Goal: Information Seeking & Learning: Learn about a topic

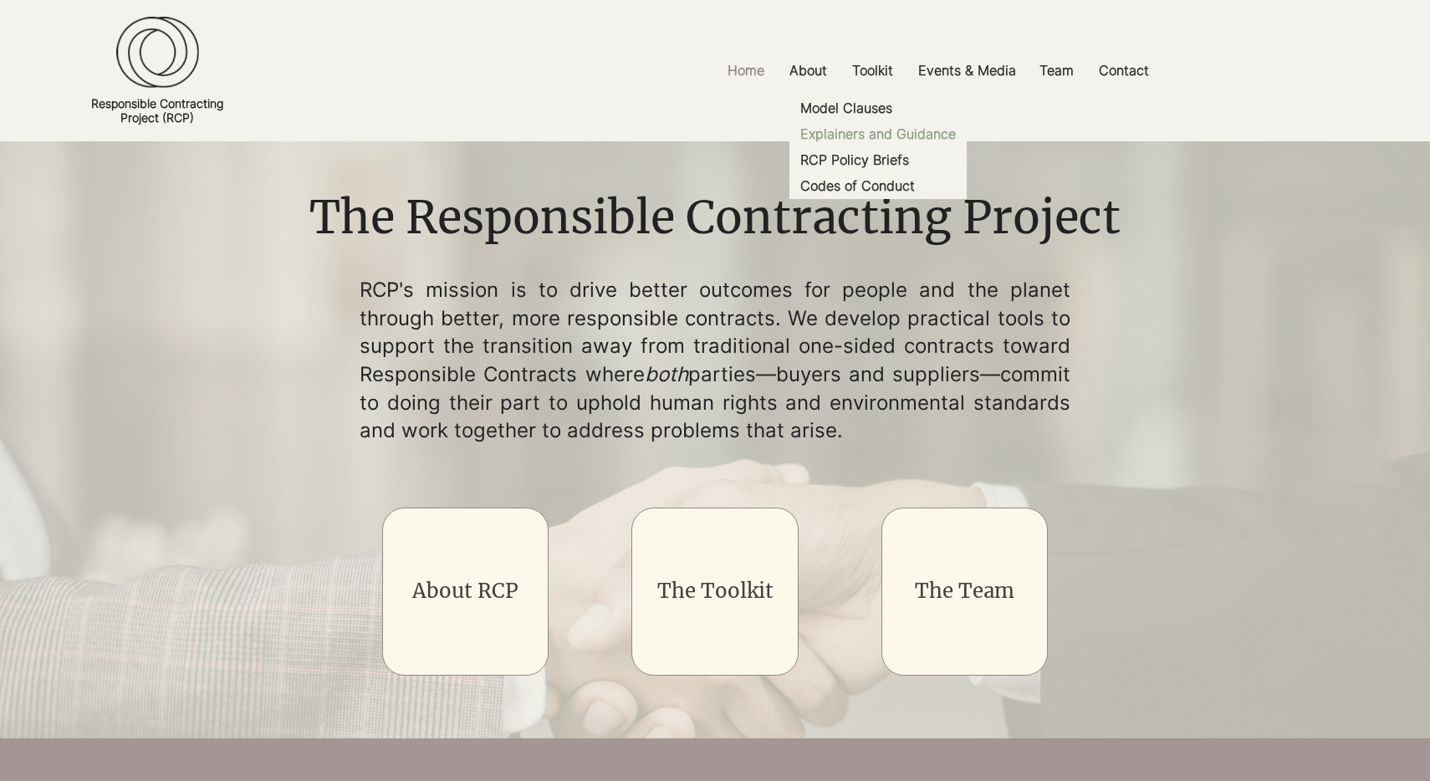
click at [857, 136] on p "Explainers and Guidance" at bounding box center [878, 134] width 169 height 26
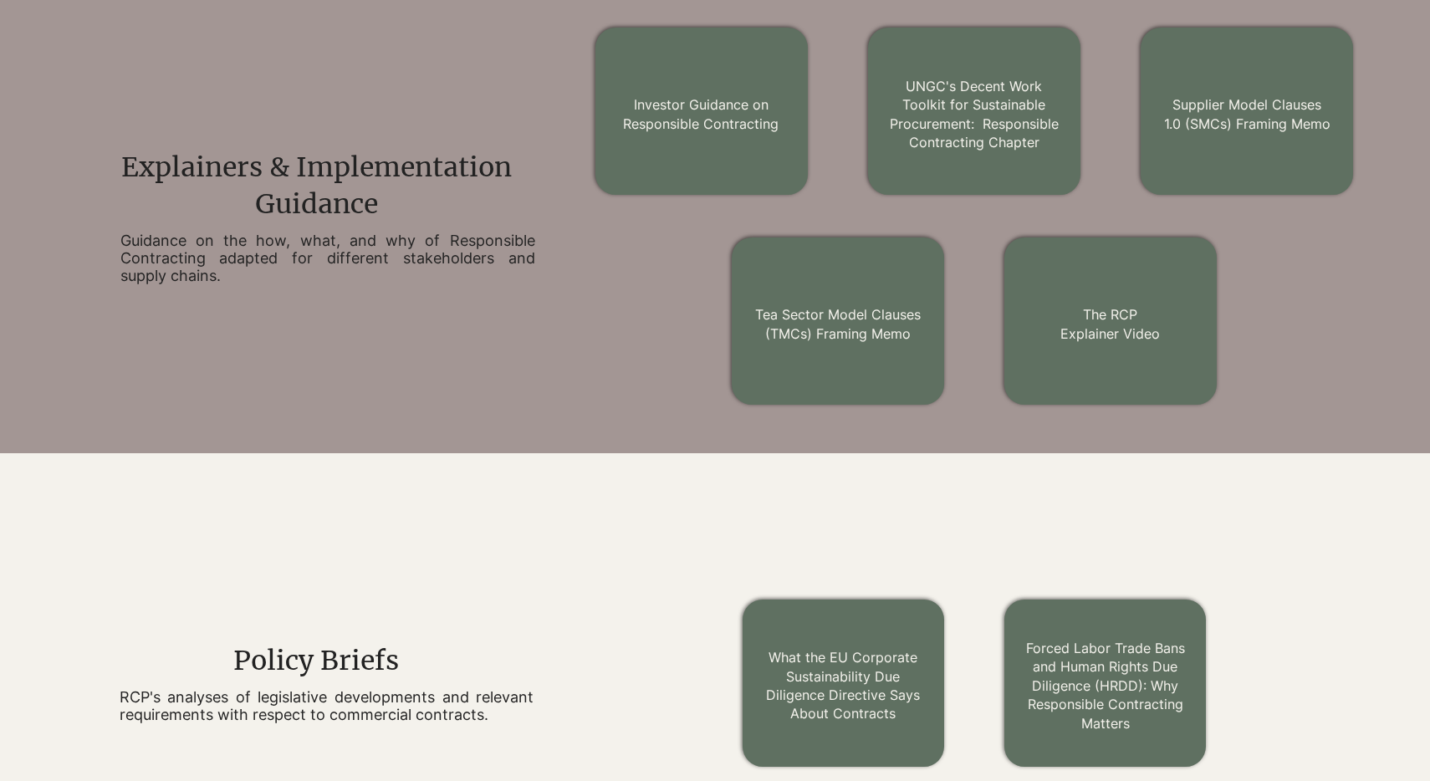
scroll to position [1064, 0]
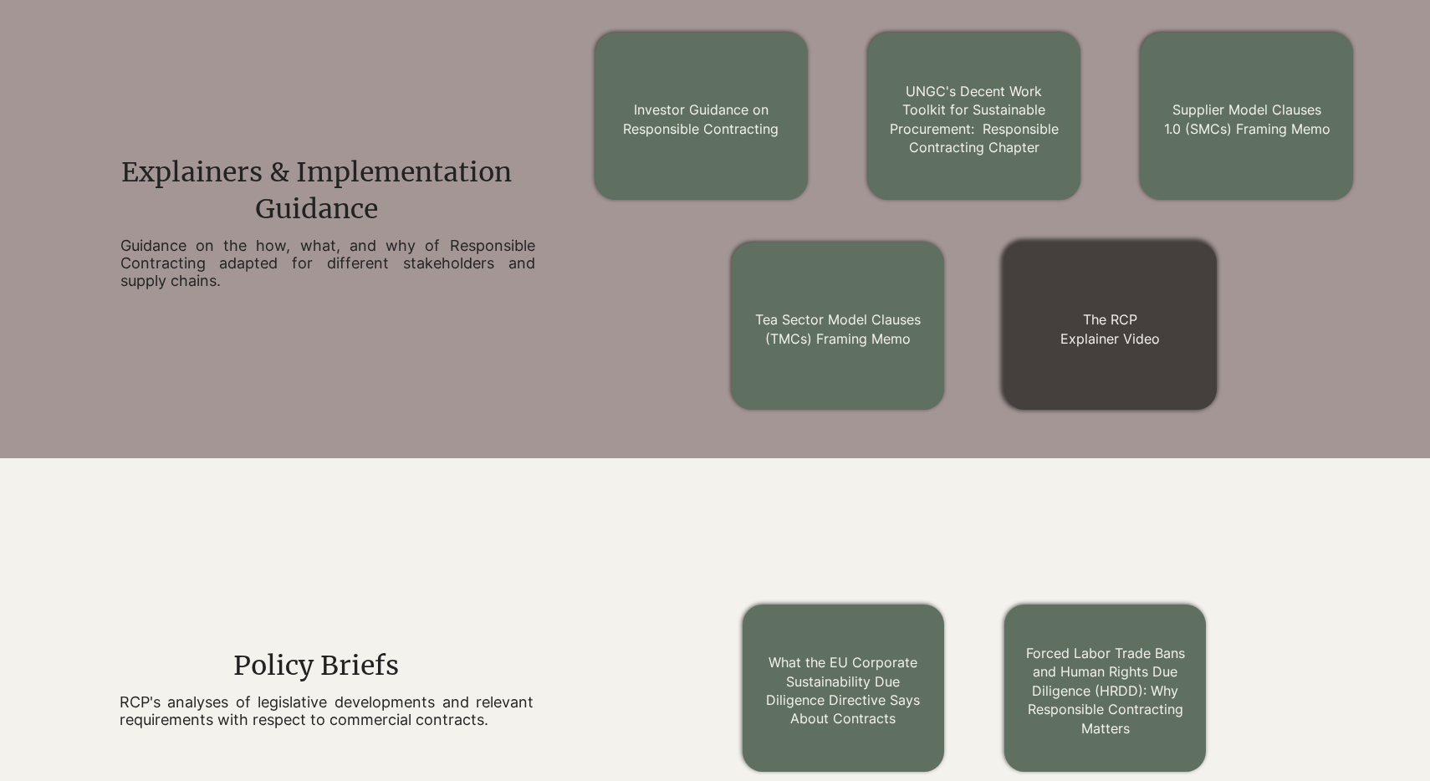
click at [1155, 304] on div at bounding box center [1111, 326] width 212 height 167
click at [1107, 339] on link "The RCP Explainer Video" at bounding box center [1111, 328] width 100 height 35
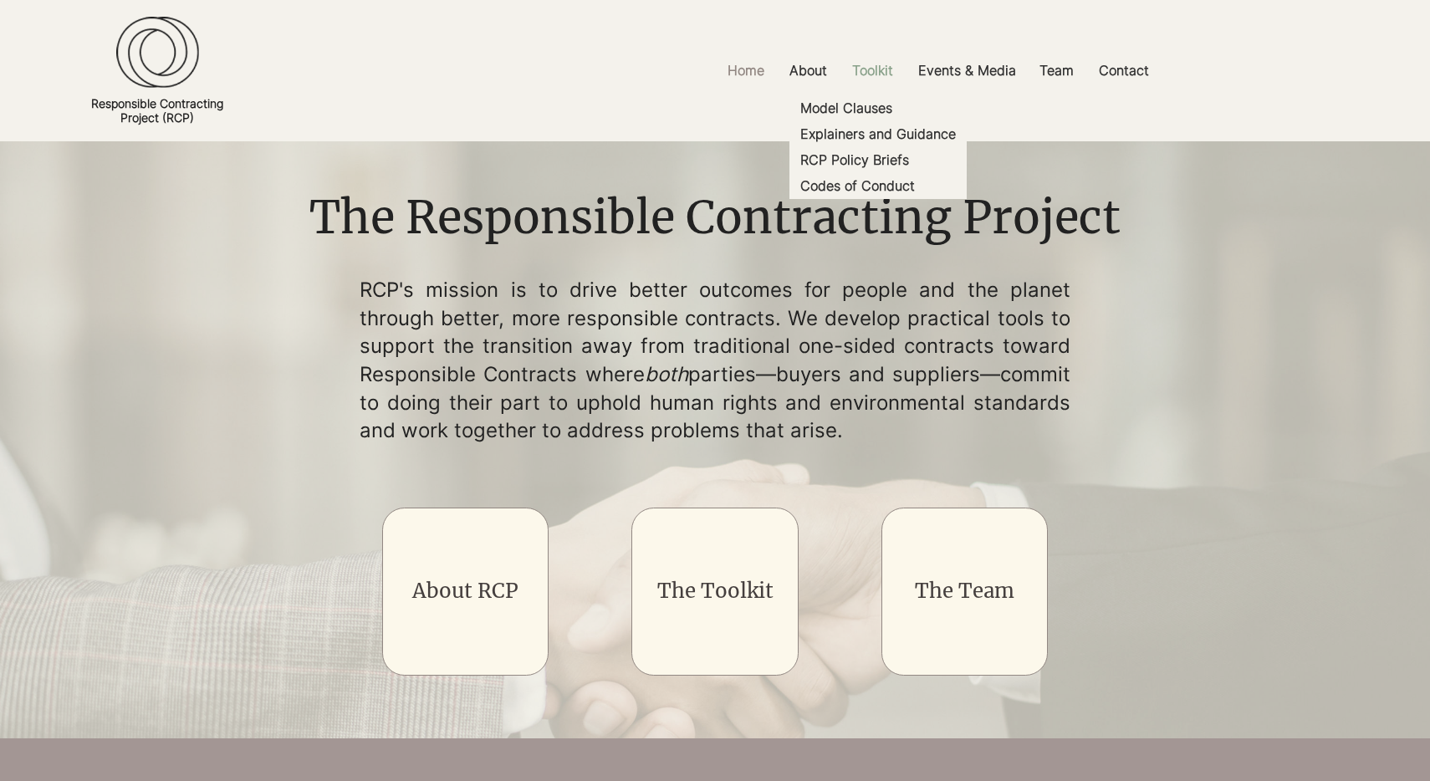
click at [873, 77] on p "Toolkit" at bounding box center [873, 71] width 58 height 38
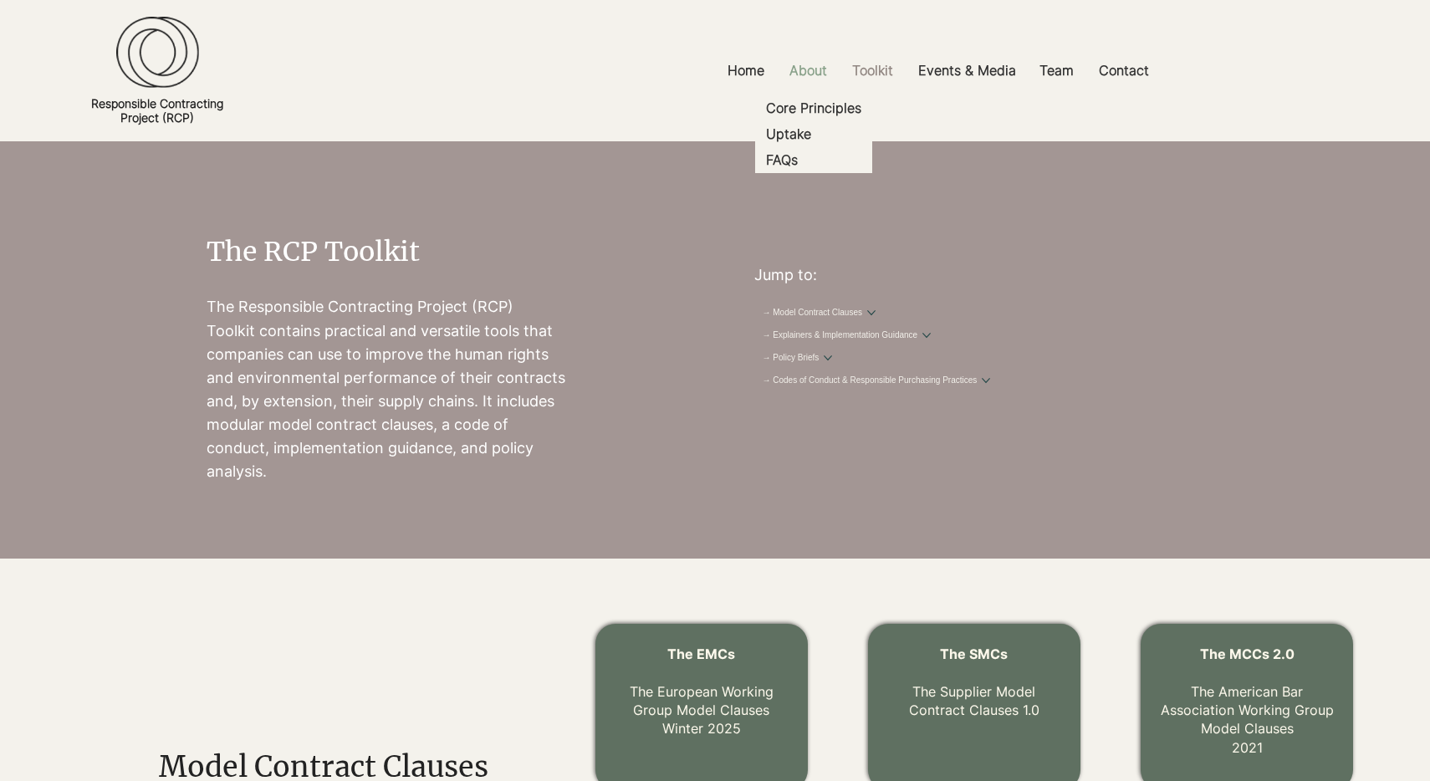
click at [812, 73] on p "About" at bounding box center [808, 71] width 54 height 38
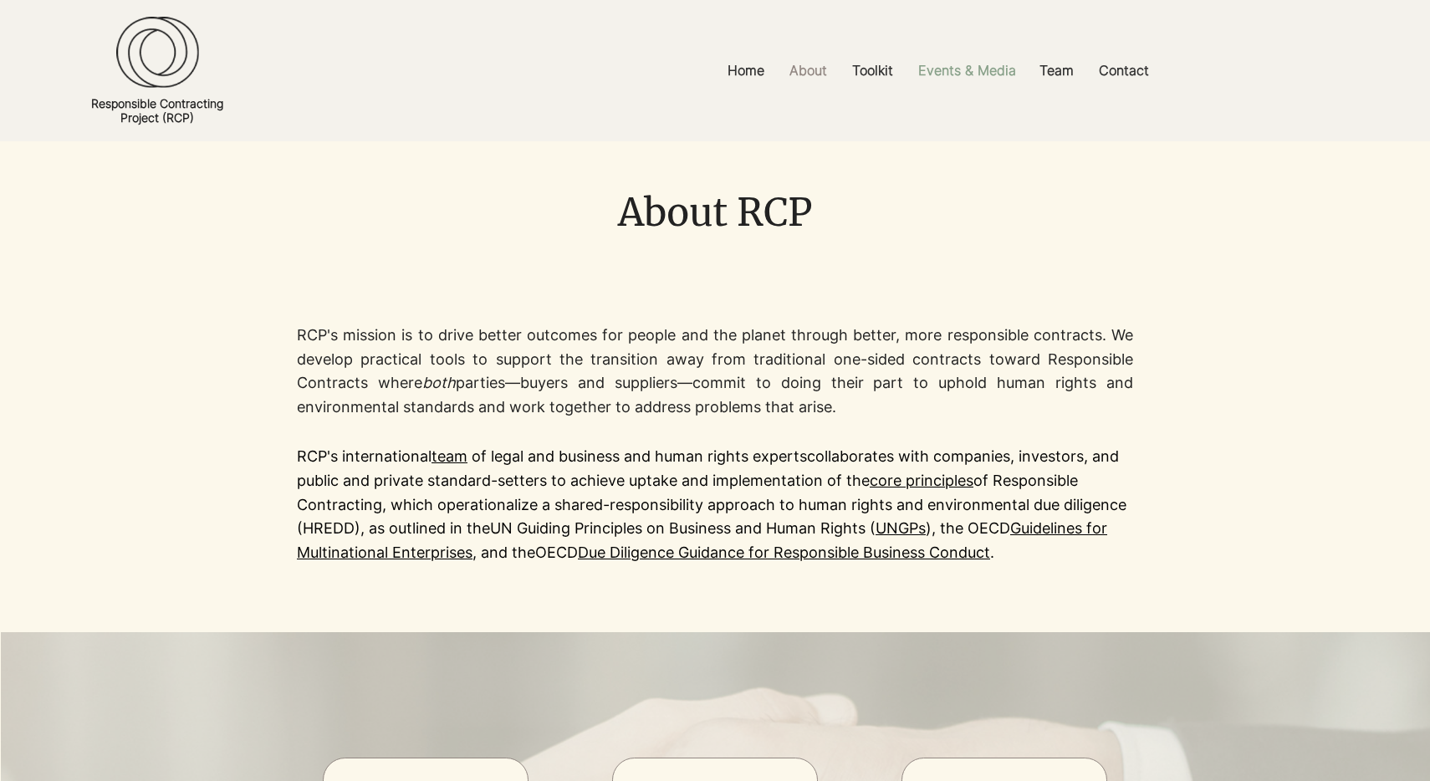
click at [968, 71] on p "Events & Media" at bounding box center [967, 71] width 115 height 38
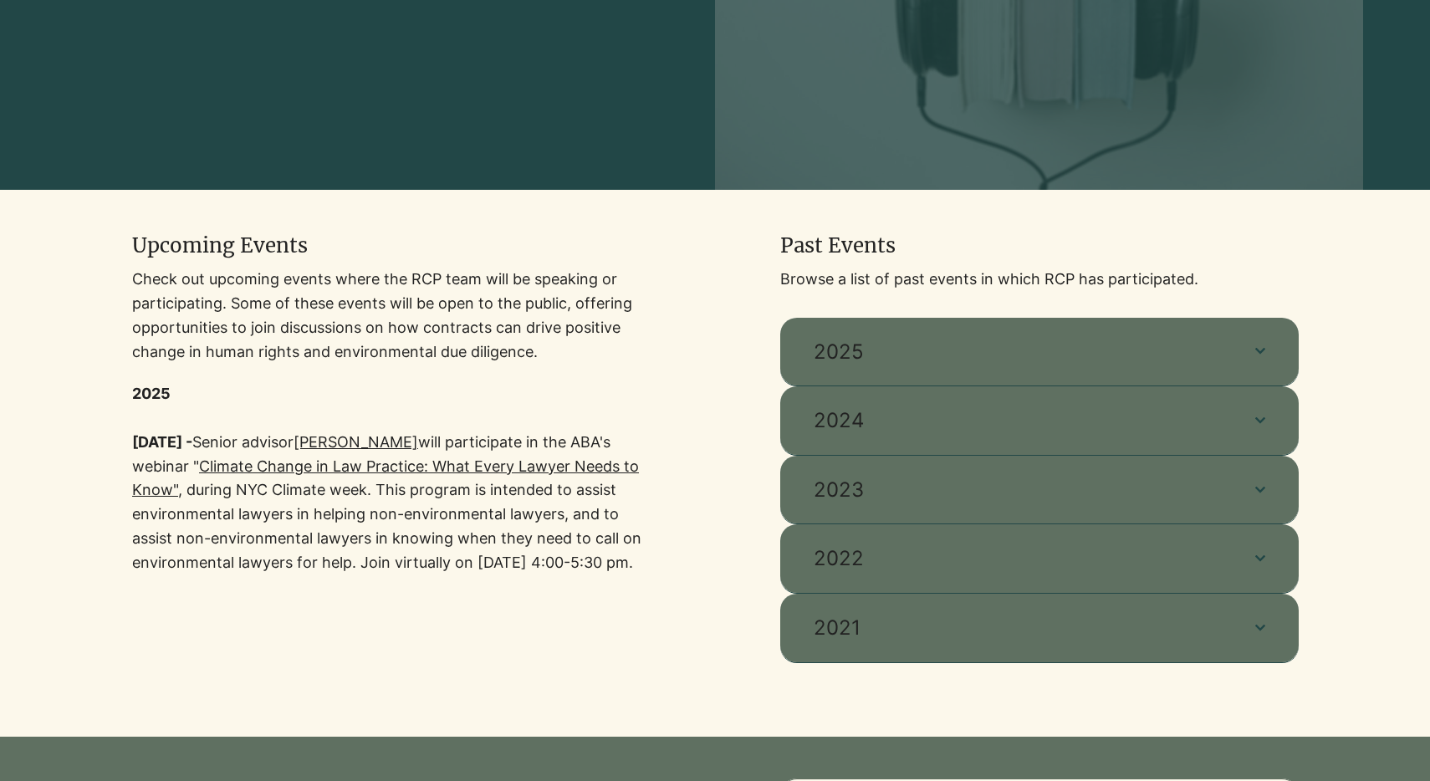
scroll to position [322, 0]
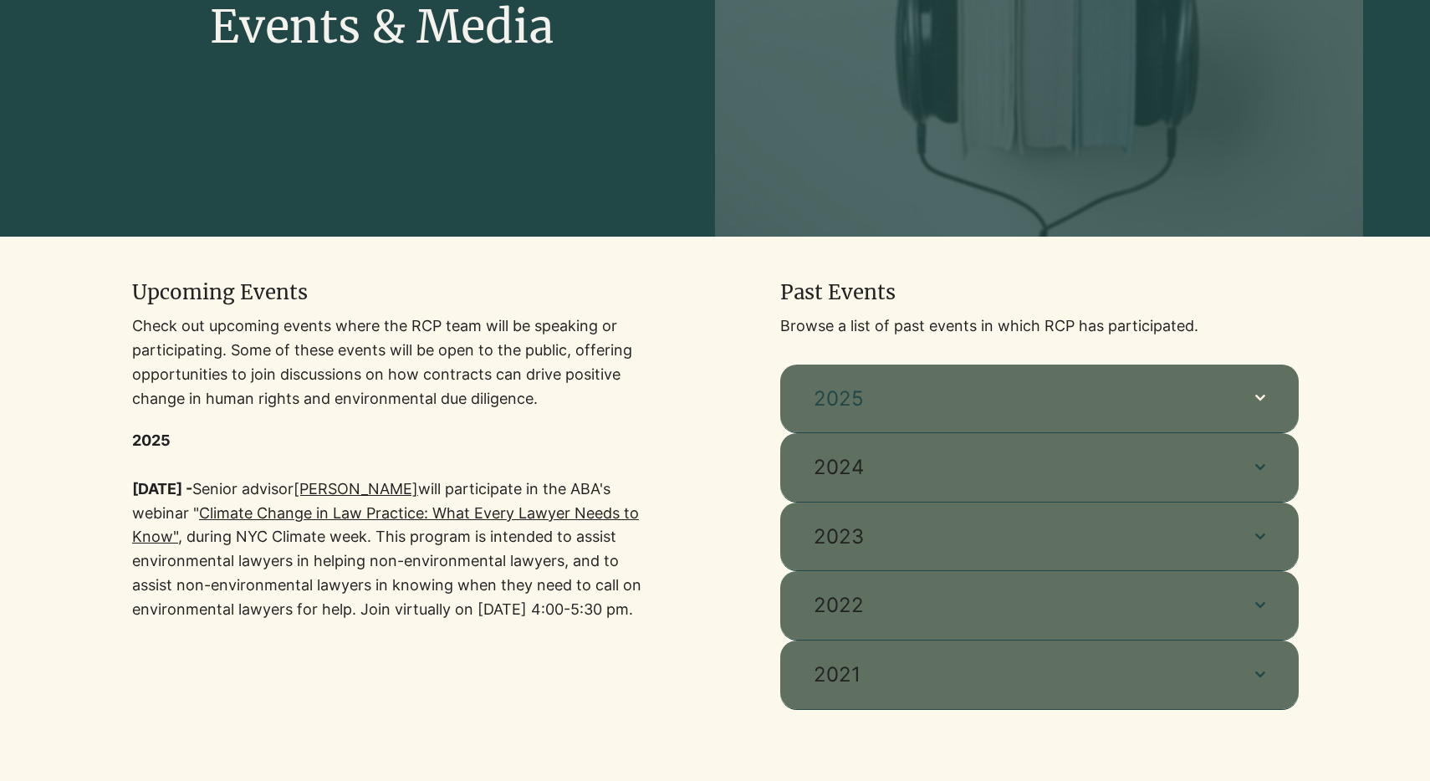
click at [852, 409] on span "2025" at bounding box center [1018, 399] width 408 height 28
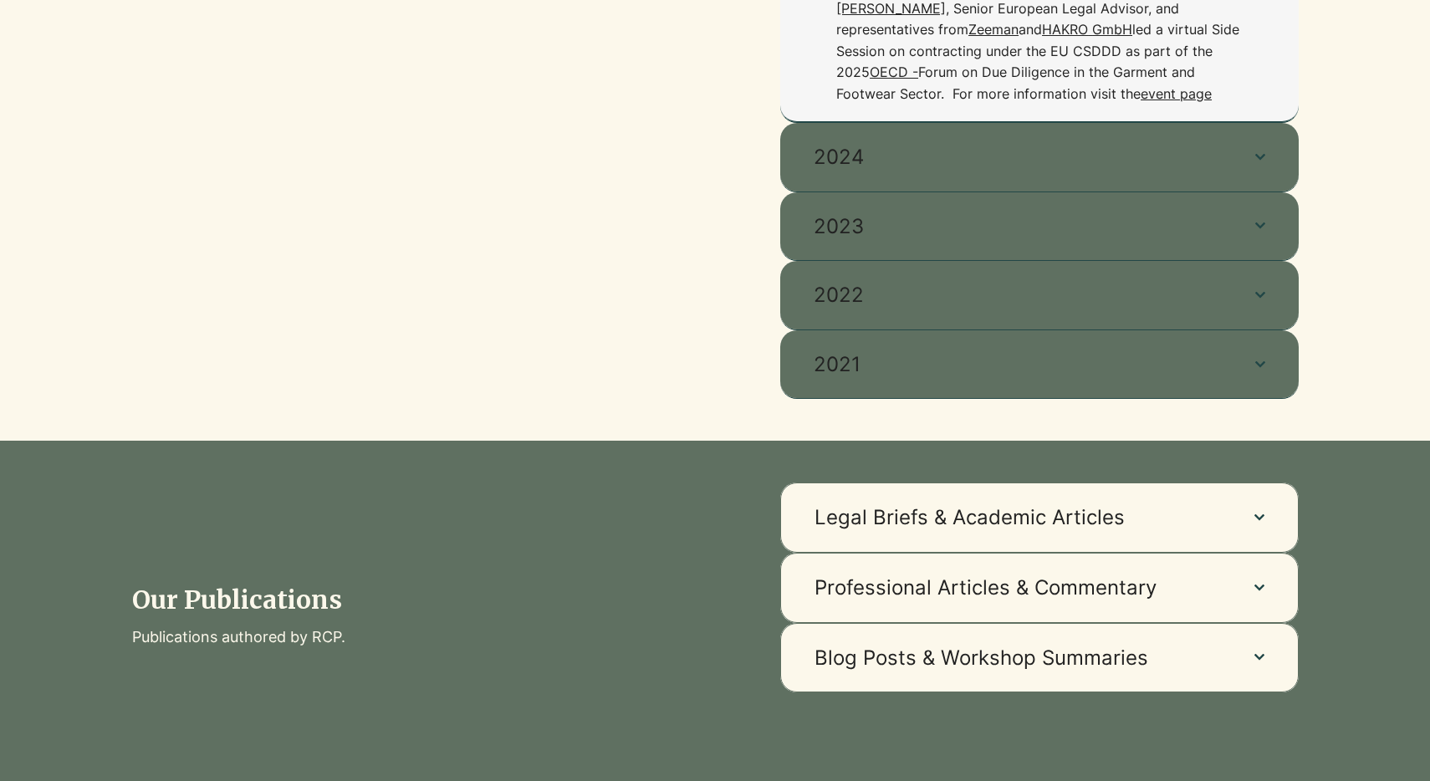
scroll to position [3380, 0]
